Goal: Task Accomplishment & Management: Manage account settings

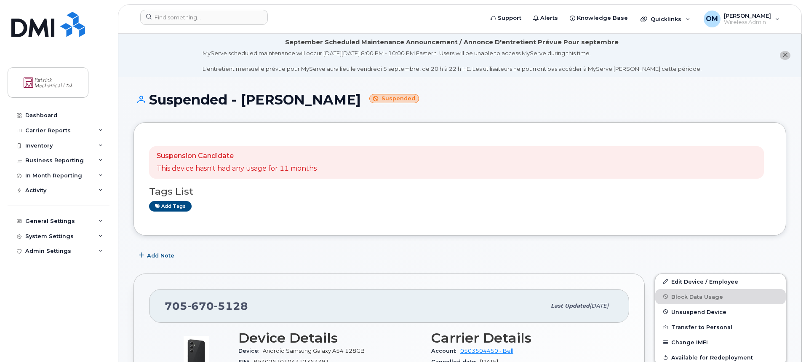
scroll to position [799, 0]
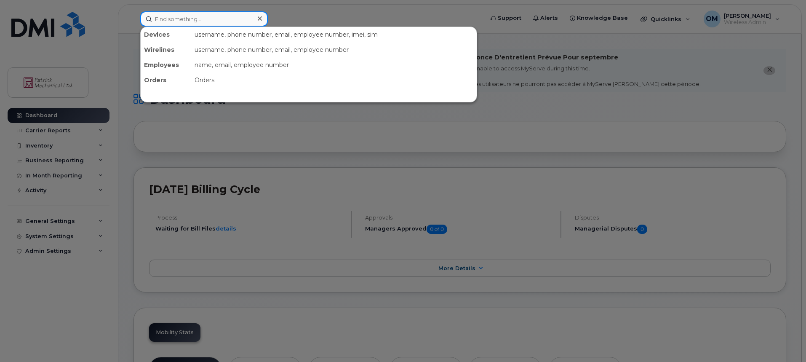
click at [169, 17] on input at bounding box center [204, 18] width 128 height 15
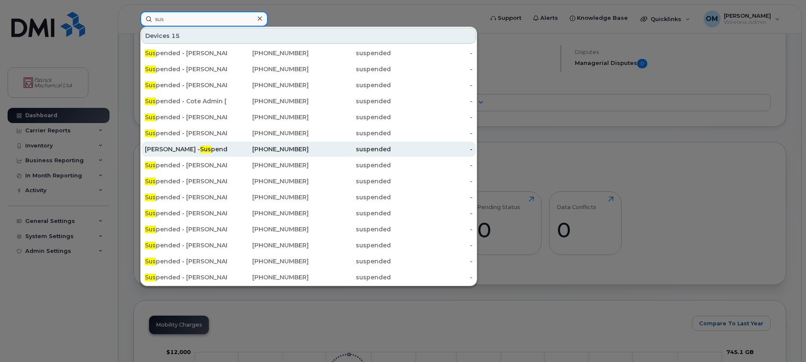
type input "sus"
click at [224, 147] on div "George Pelletier - Sus pended" at bounding box center [186, 149] width 82 height 8
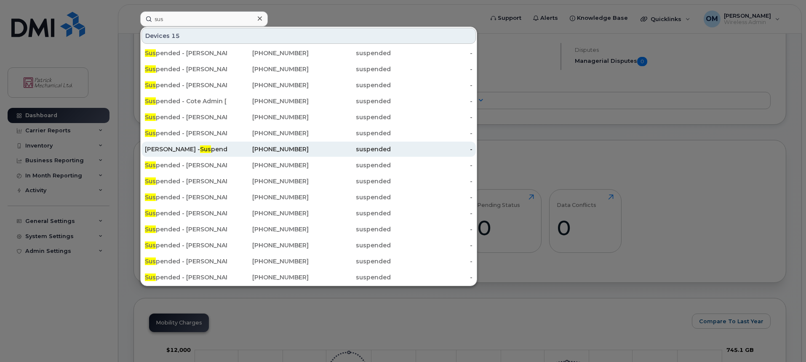
scroll to position [168, 0]
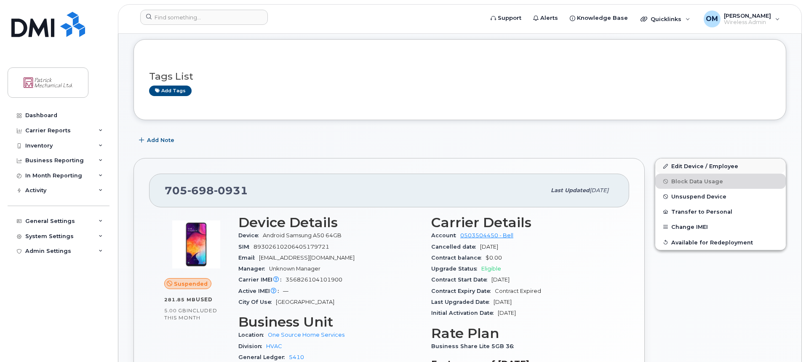
scroll to position [84, 0]
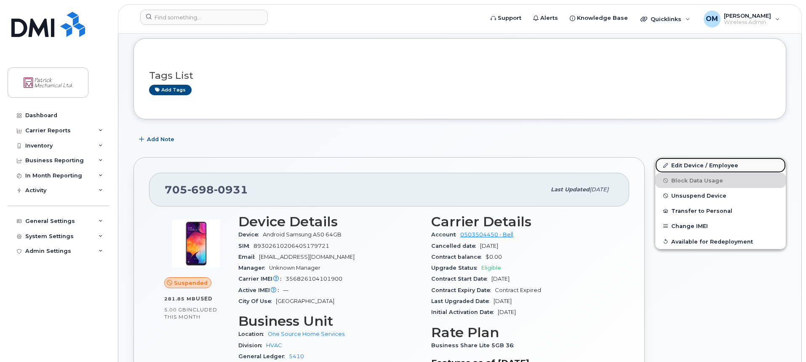
click at [691, 164] on link "Edit Device / Employee" at bounding box center [720, 165] width 131 height 15
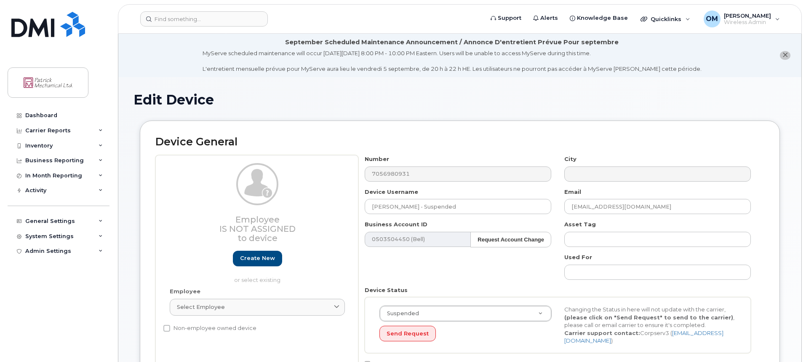
select select "163027"
select select "163032"
drag, startPoint x: 420, startPoint y: 207, endPoint x: 495, endPoint y: 197, distance: 76.1
click at [494, 199] on input "George Pelletier - Suspended" at bounding box center [458, 206] width 187 height 15
click at [372, 206] on input "George Pelletier" at bounding box center [458, 206] width 187 height 15
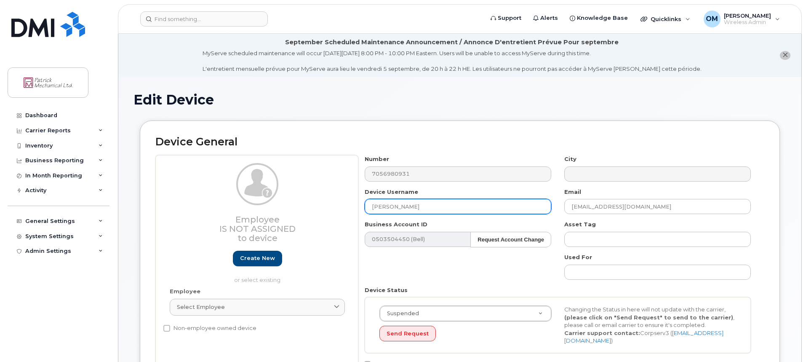
paste input "- Suspended"
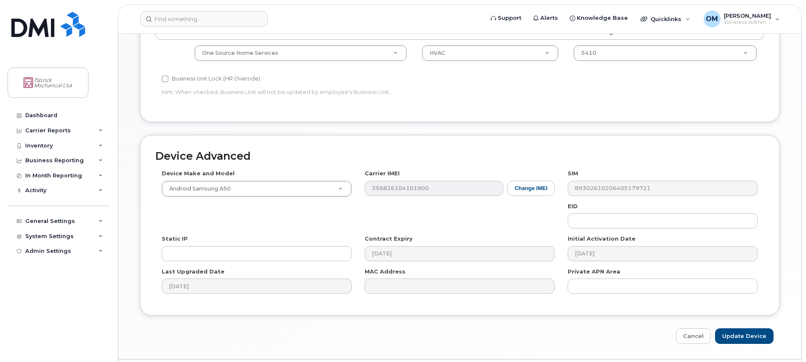
scroll to position [444, 0]
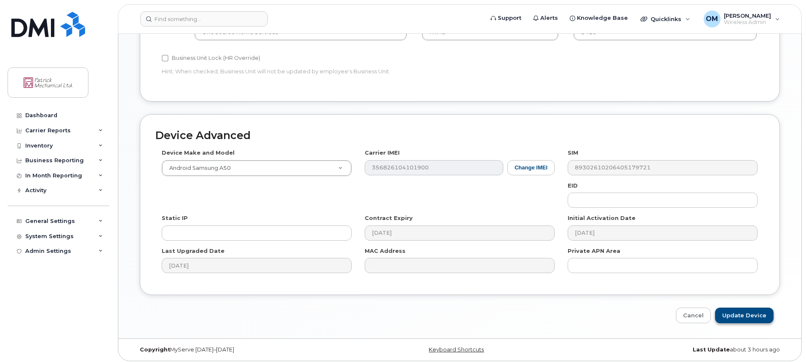
type input "Suspended - George Pelletier"
click at [738, 313] on input "Update Device" at bounding box center [744, 315] width 59 height 16
type input "Saving..."
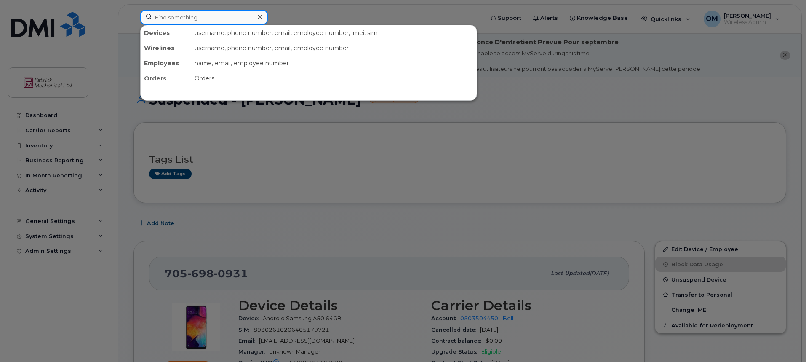
click at [180, 12] on input at bounding box center [204, 17] width 128 height 15
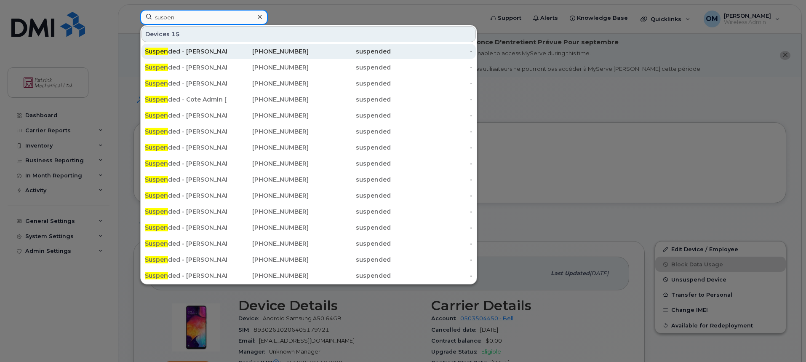
type input "suspen"
click at [195, 48] on div "Suspen ded - Darrell Lee" at bounding box center [186, 51] width 82 height 8
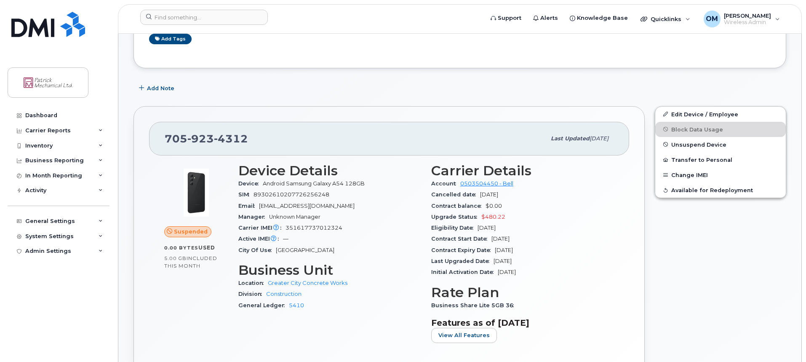
scroll to position [168, 0]
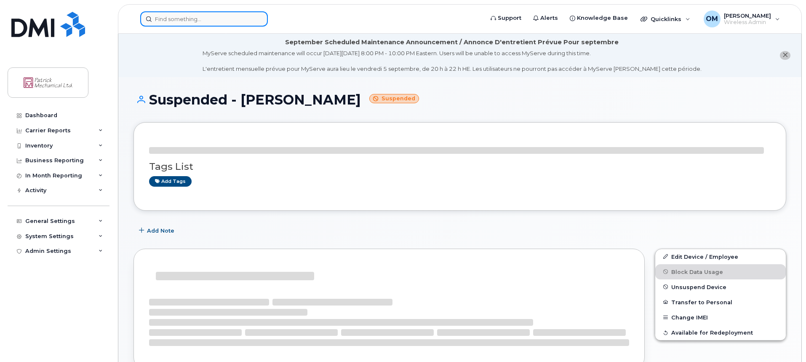
click at [187, 17] on input at bounding box center [204, 18] width 128 height 15
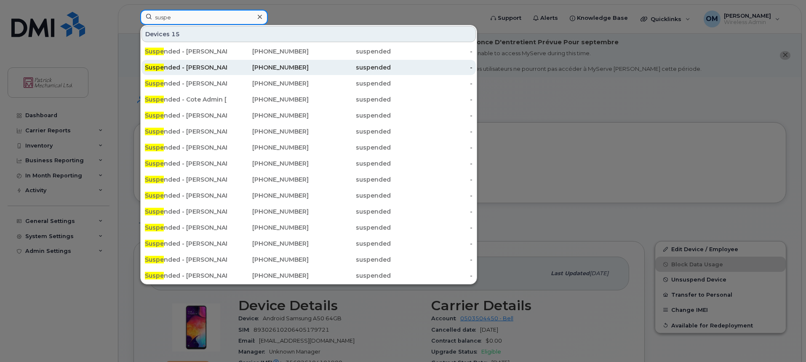
type input "suspe"
click at [216, 69] on div "Suspe nded - Chad Nelles" at bounding box center [186, 67] width 82 height 8
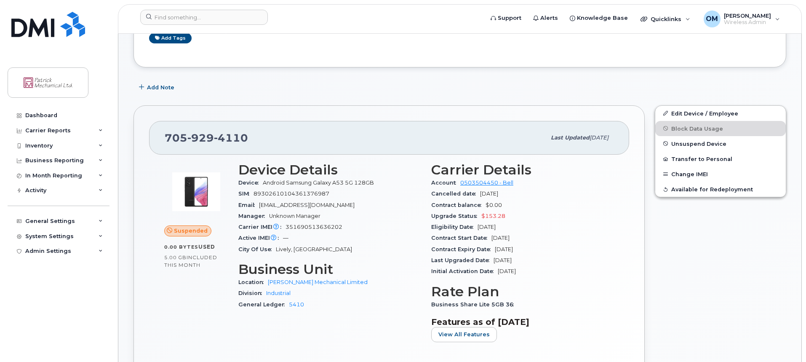
scroll to position [168, 0]
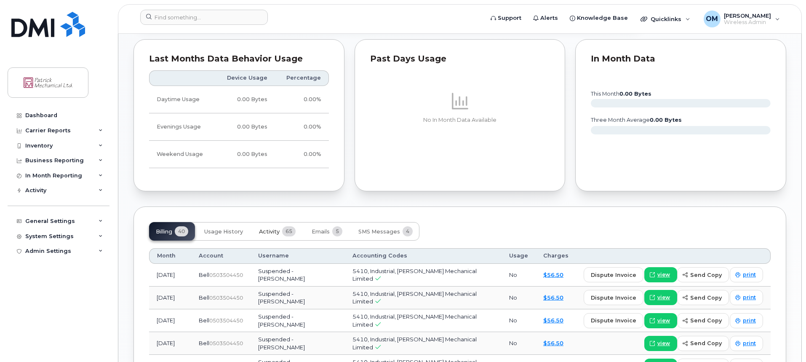
click at [273, 230] on span "Activity" at bounding box center [269, 231] width 21 height 7
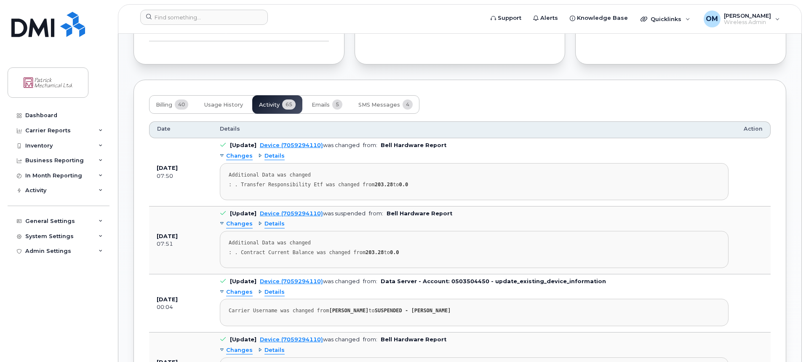
scroll to position [674, 0]
click at [364, 183] on div ": . Transfer Responsibility Etf was changed from 203.28 to 0.0" at bounding box center [474, 184] width 491 height 6
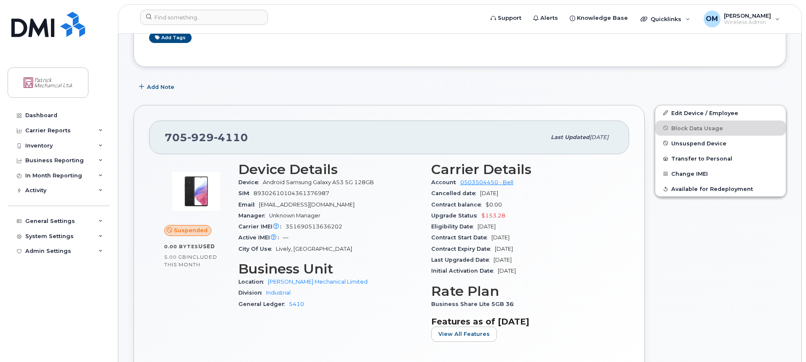
scroll to position [168, 0]
drag, startPoint x: 483, startPoint y: 216, endPoint x: 511, endPoint y: 213, distance: 28.1
click at [511, 213] on div "Upgrade Status $153.28" at bounding box center [522, 216] width 183 height 11
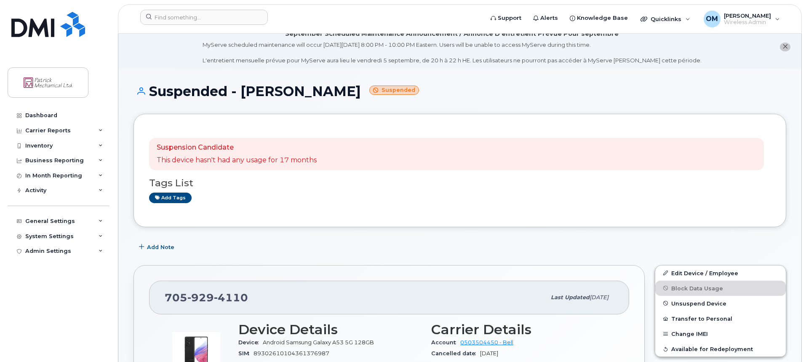
scroll to position [0, 0]
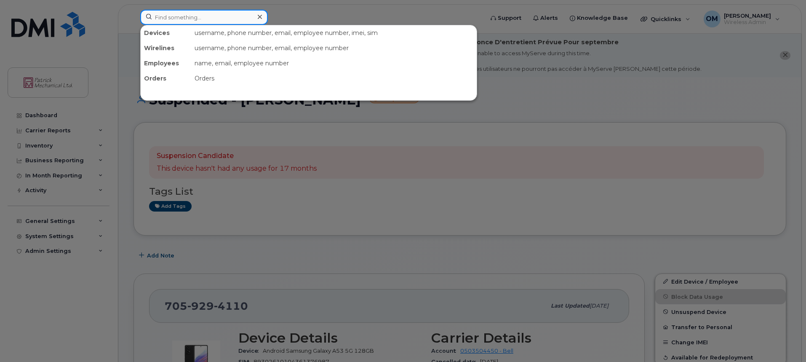
click at [171, 18] on input at bounding box center [204, 17] width 128 height 15
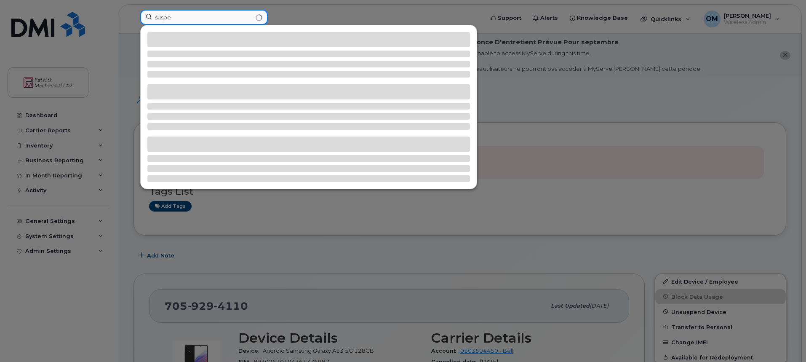
type input "suspe"
click at [534, 104] on div at bounding box center [403, 181] width 806 height 362
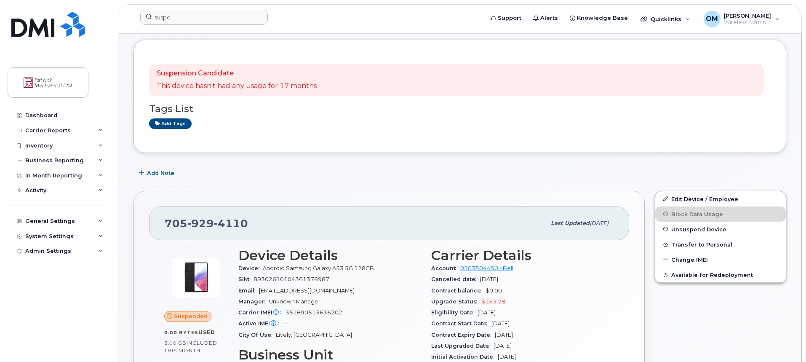
scroll to position [83, 0]
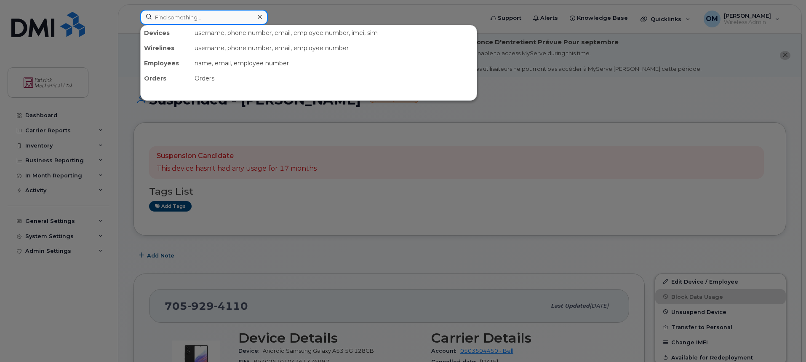
click at [187, 21] on input at bounding box center [204, 17] width 128 height 15
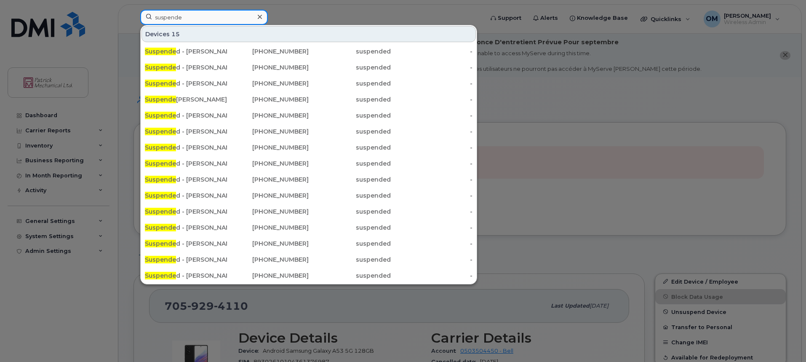
type input "suspende"
click at [479, 12] on div at bounding box center [403, 181] width 806 height 362
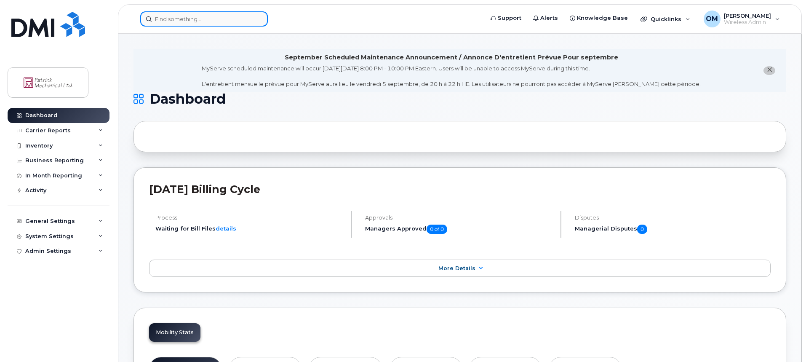
click at [175, 20] on input at bounding box center [204, 18] width 128 height 15
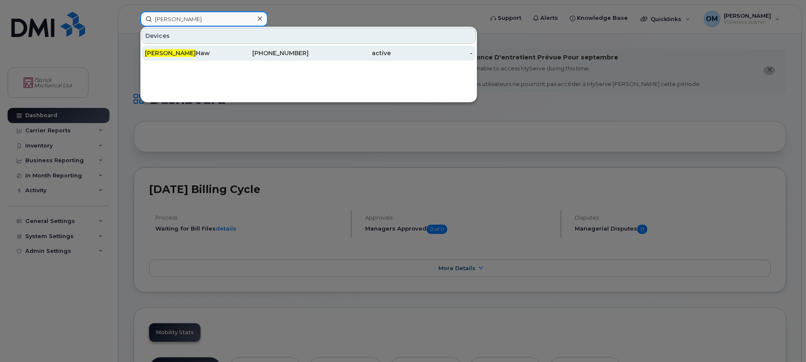
type input "[PERSON_NAME]"
click at [171, 49] on div "Carey Haw" at bounding box center [186, 52] width 82 height 15
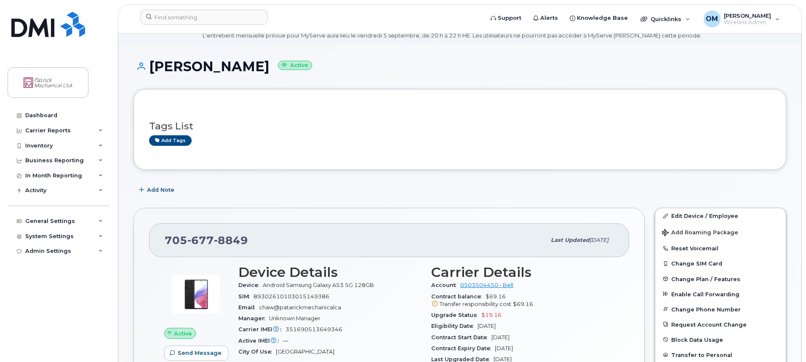
scroll to position [29, 0]
